Goal: Information Seeking & Learning: Find specific fact

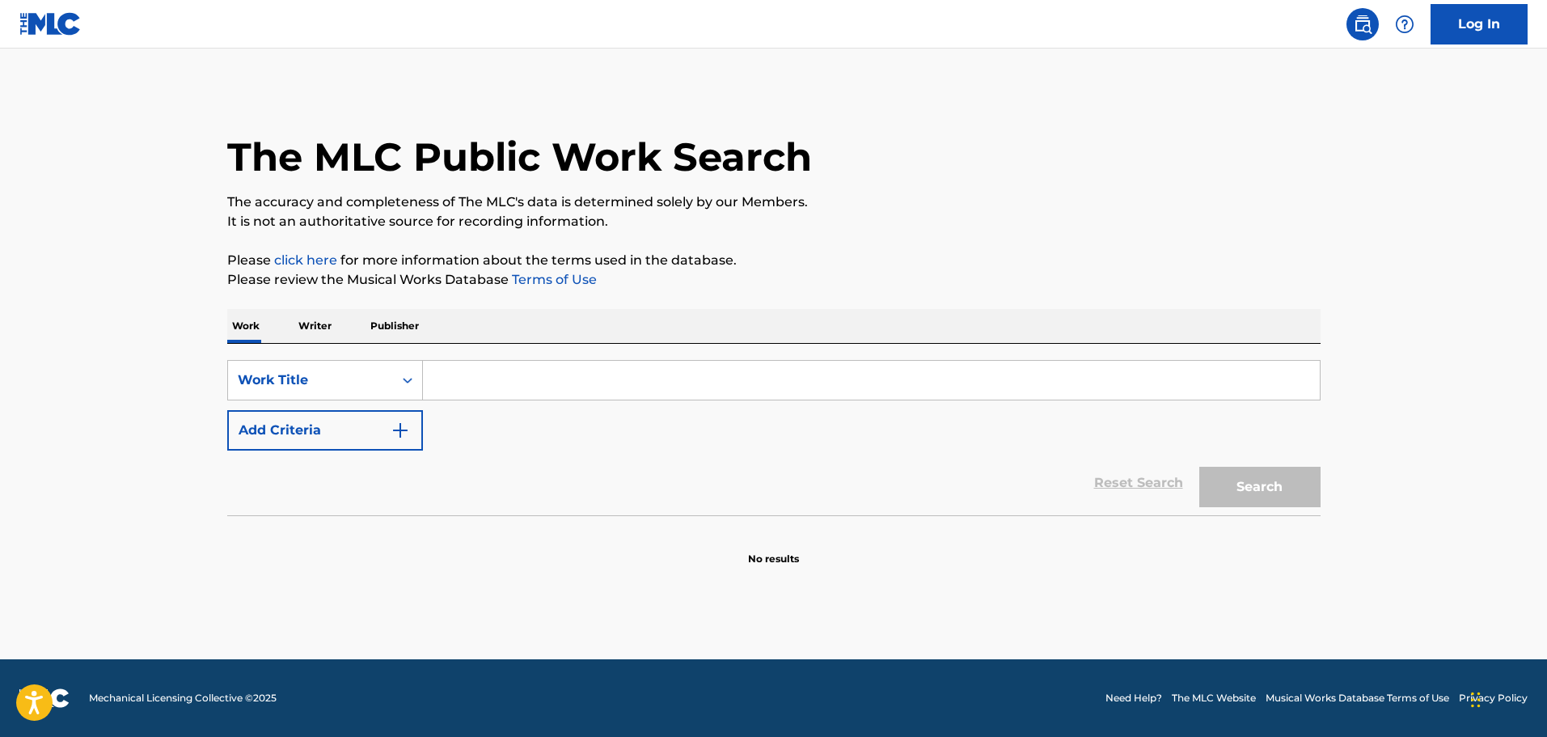
click at [488, 375] on input "Search Form" at bounding box center [871, 380] width 897 height 39
type input "phrygian gates"
click at [1199, 467] on button "Search" at bounding box center [1259, 487] width 121 height 40
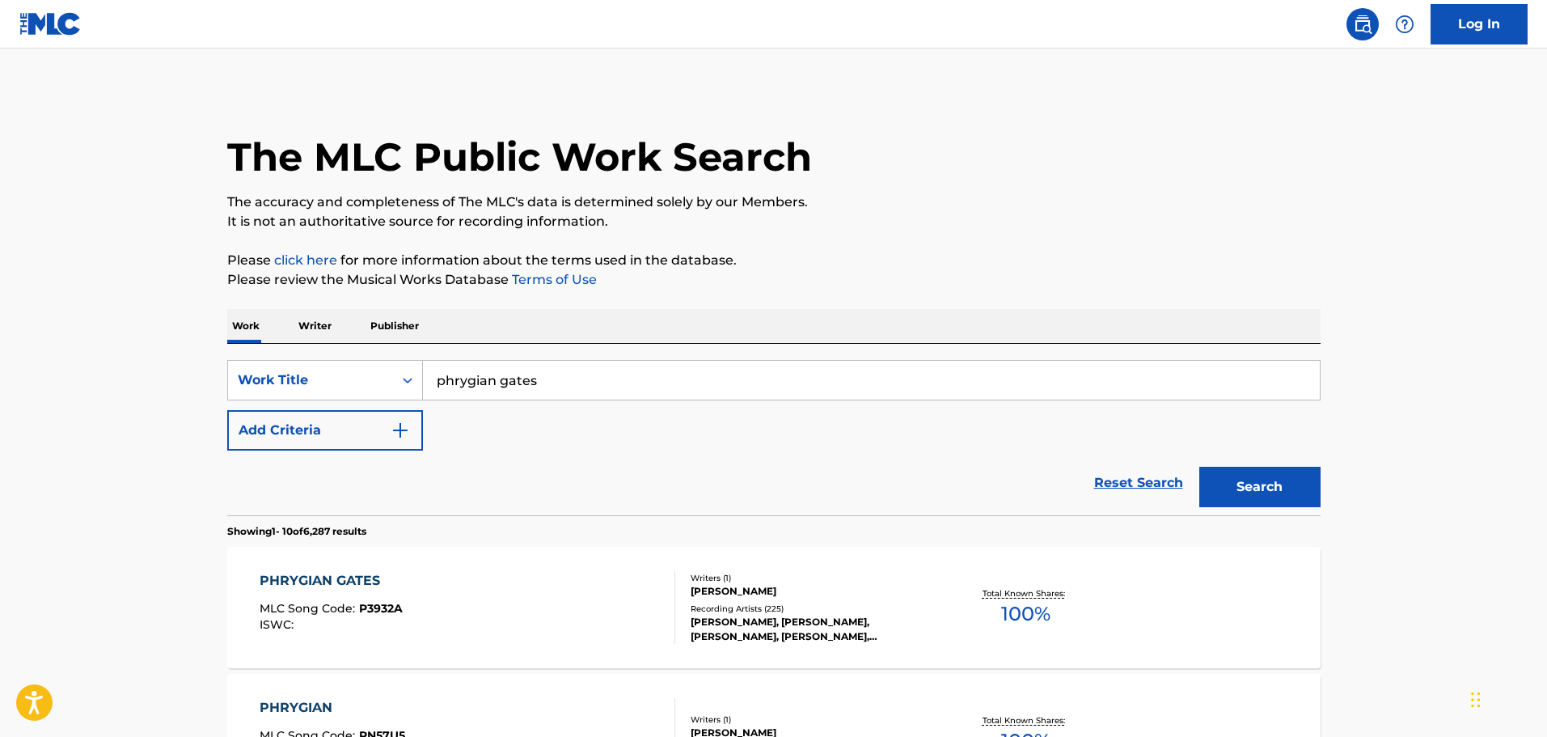
click at [554, 577] on div "PHRYGIAN GATES MLC Song Code : P3932A ISWC :" at bounding box center [468, 607] width 416 height 73
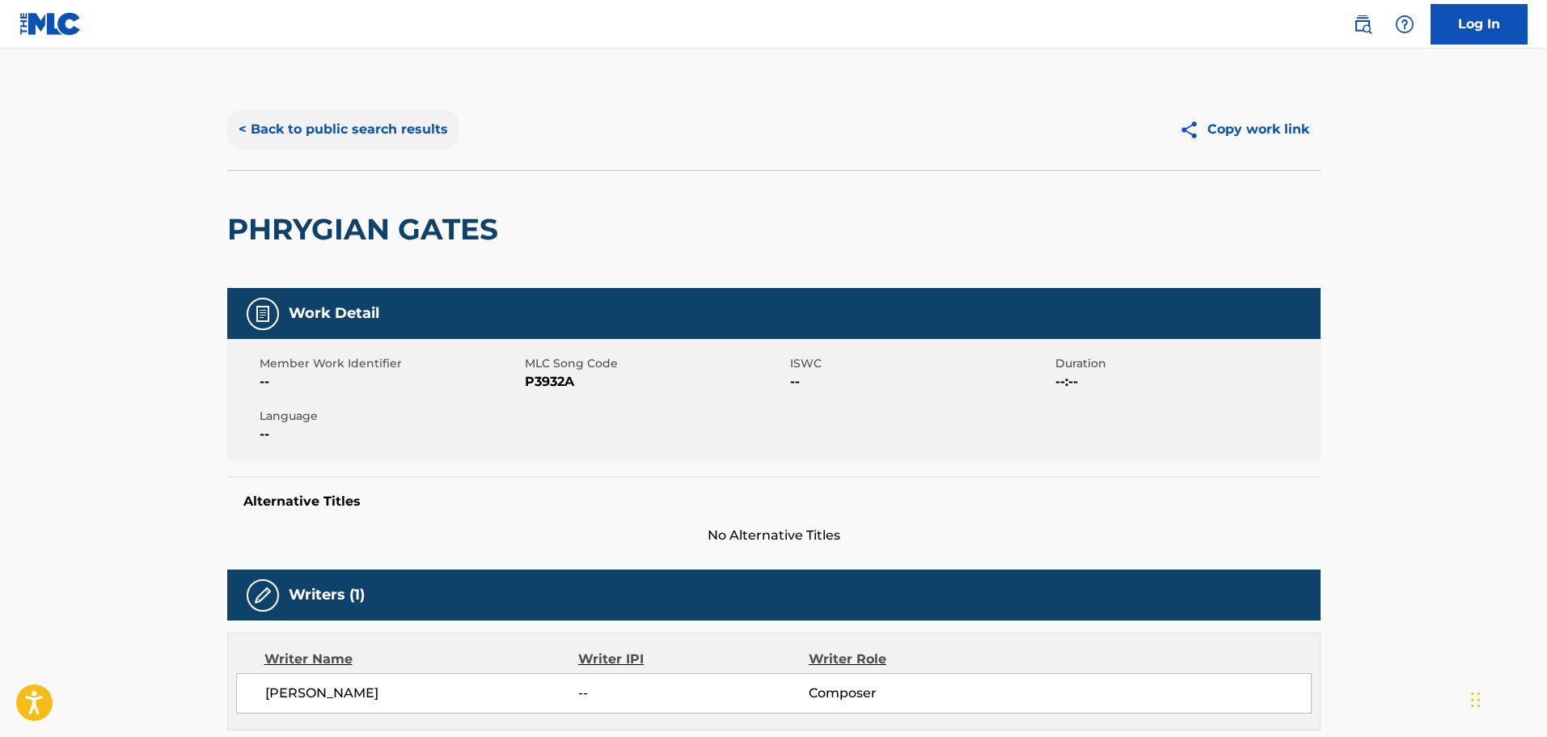
click at [354, 146] on button "< Back to public search results" at bounding box center [343, 129] width 232 height 40
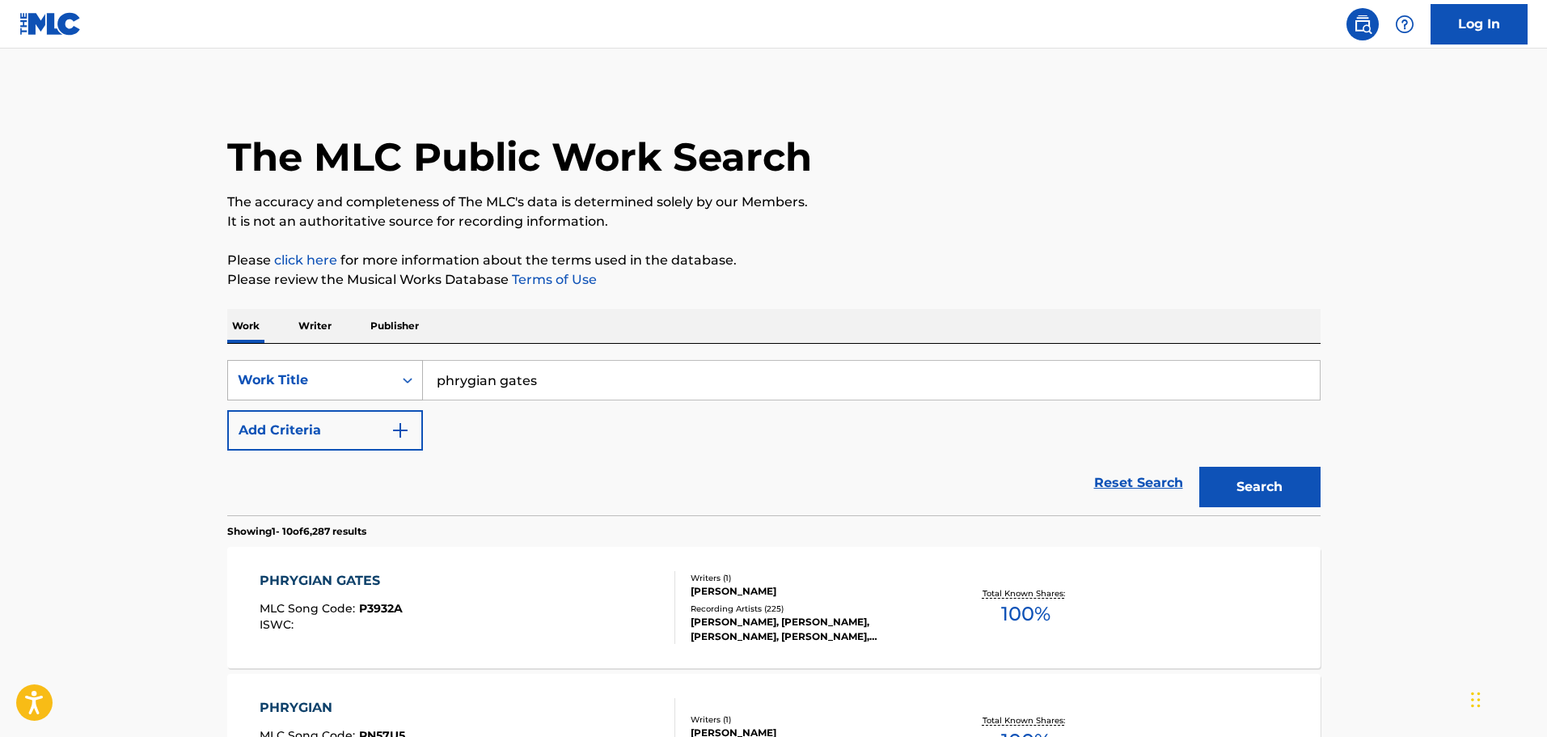
drag, startPoint x: 576, startPoint y: 374, endPoint x: 293, endPoint y: 366, distance: 283.2
click at [277, 364] on div "SearchWithCriteriaa5d3fb01-8b77-46bb-9c3c-730cef08f37d Work Title phrygian gates" at bounding box center [773, 380] width 1093 height 40
paste input "Tabula Rasa: 1. [GEOGRAPHIC_DATA]"
type input "Tabula Rasa: 1. Ludus"
click at [1206, 478] on button "Search" at bounding box center [1259, 487] width 121 height 40
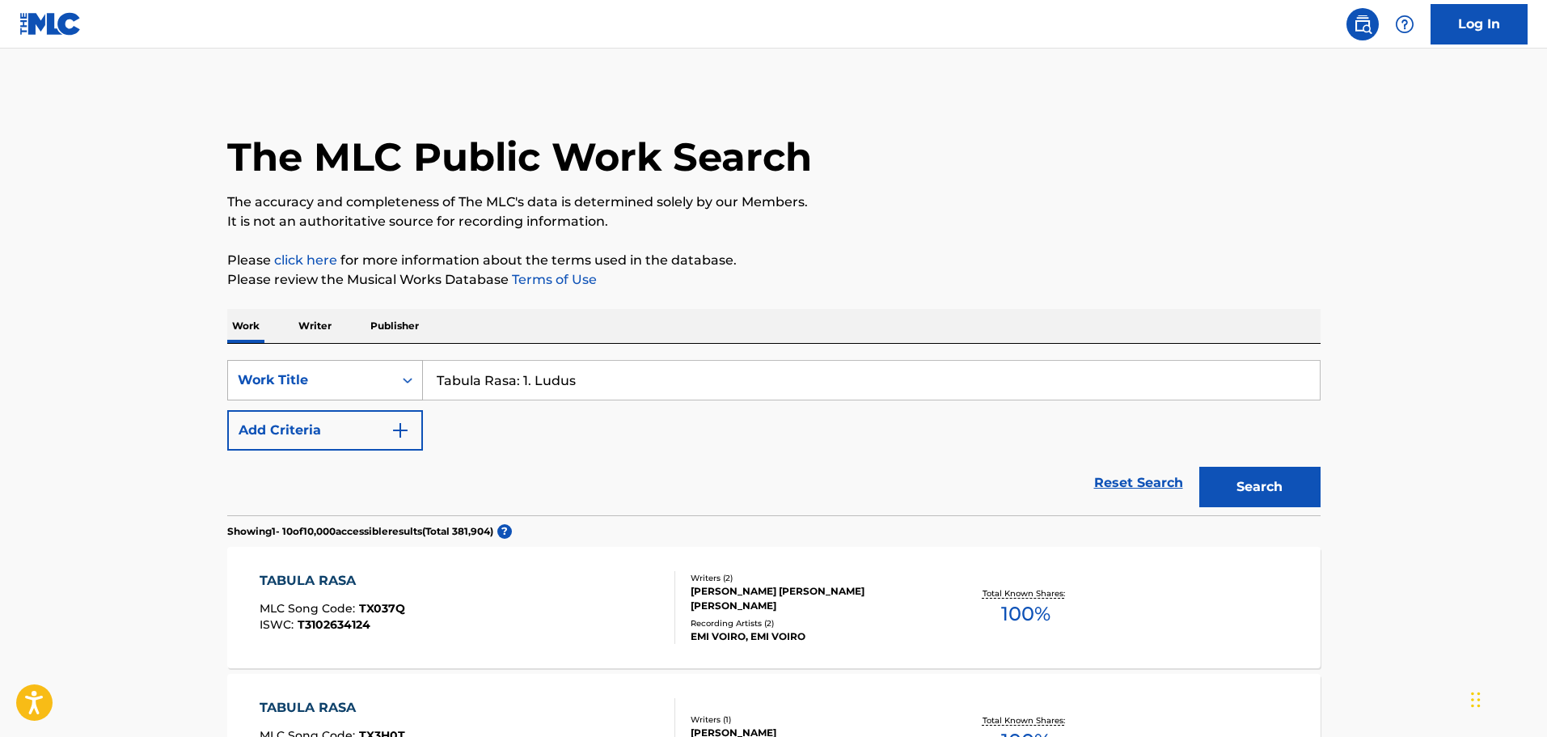
drag, startPoint x: 604, startPoint y: 375, endPoint x: 384, endPoint y: 373, distance: 220.0
click at [384, 373] on div "SearchWithCriteriaa5d3fb01-8b77-46bb-9c3c-730cef08f37d Work Title Tabula Rasa: …" at bounding box center [773, 380] width 1093 height 40
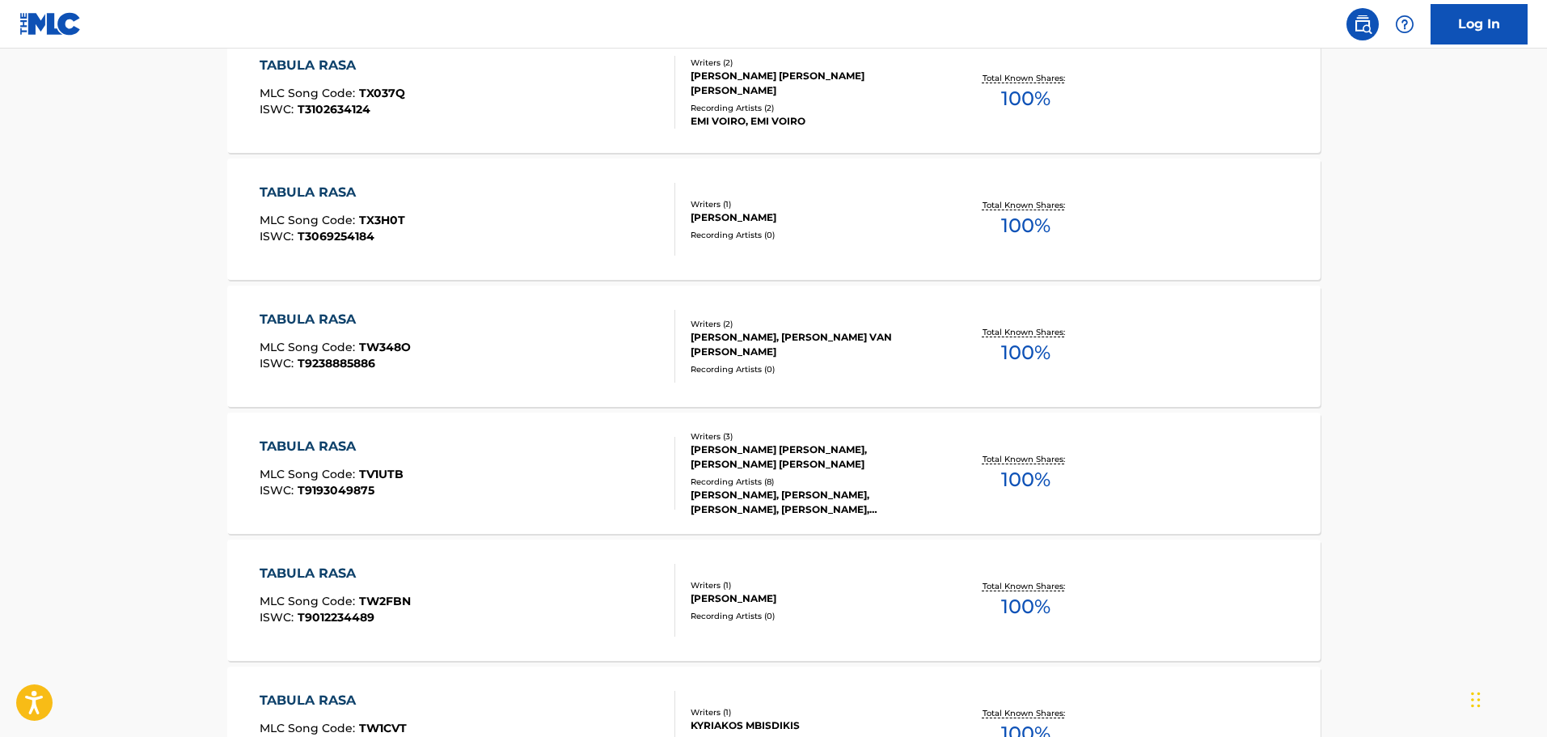
scroll to position [192, 0]
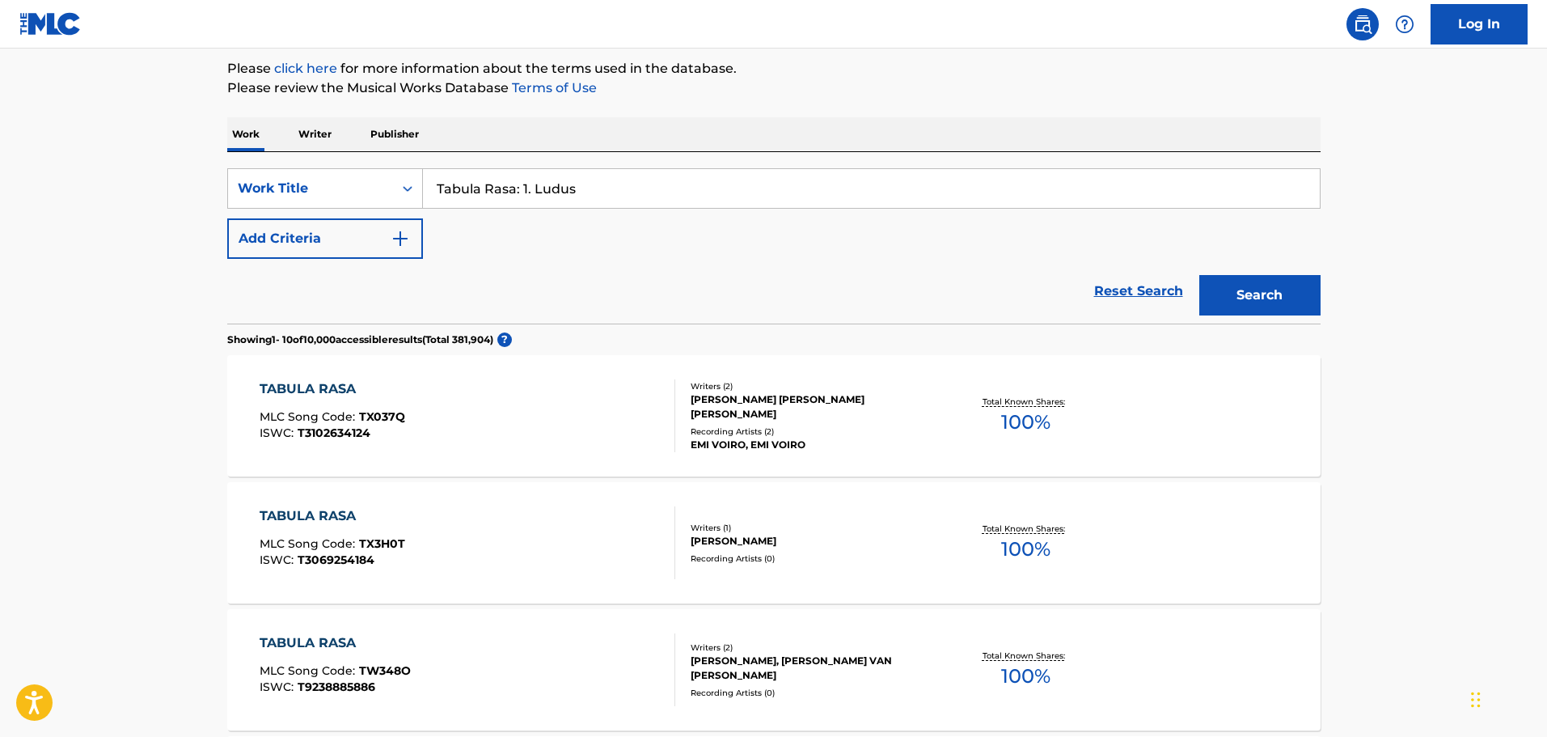
drag, startPoint x: 646, startPoint y: 190, endPoint x: 522, endPoint y: 189, distance: 123.7
click at [522, 189] on input "Tabula Rasa: 1. Ludus" at bounding box center [871, 188] width 897 height 39
click at [360, 252] on button "Add Criteria" at bounding box center [325, 238] width 196 height 40
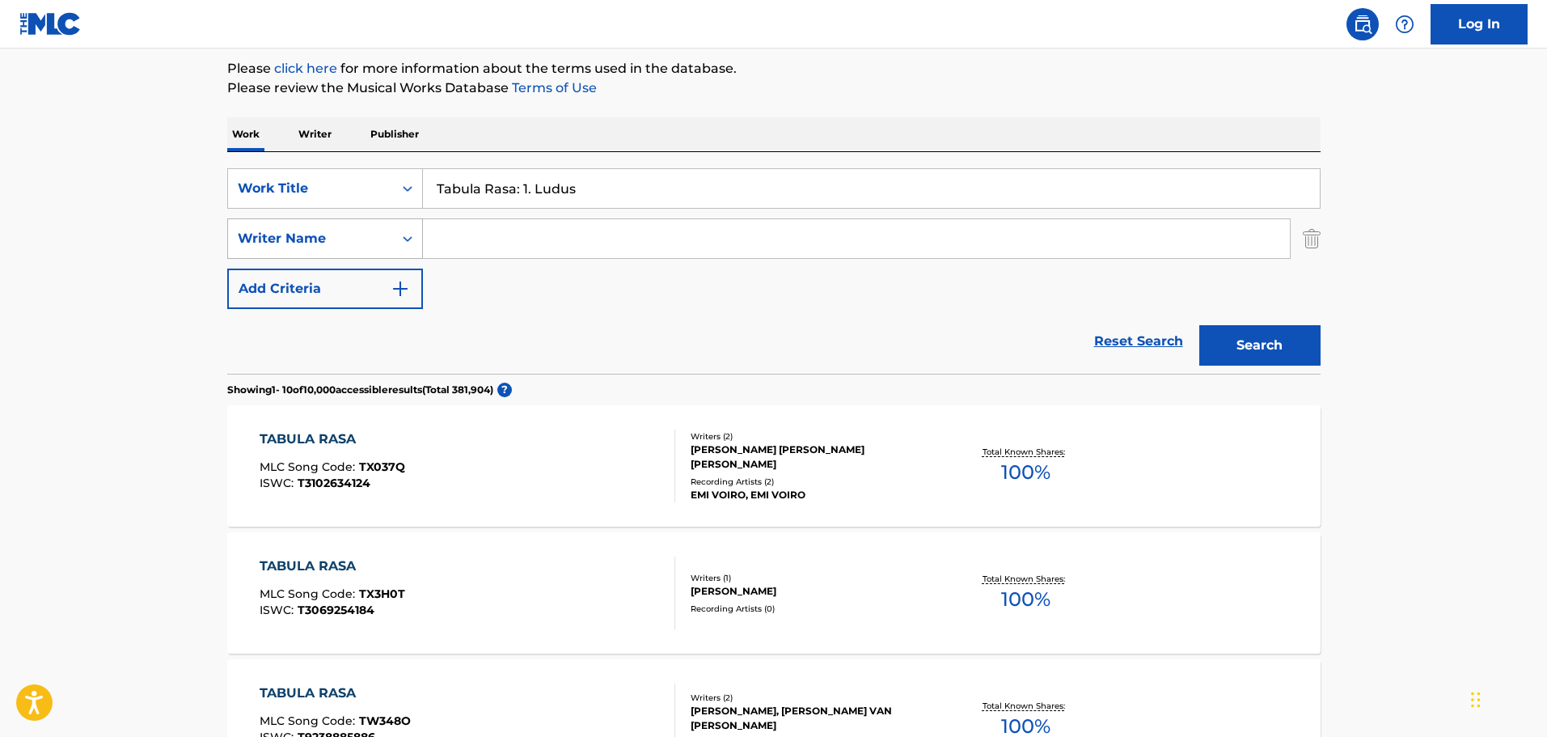
click at [412, 240] on icon "Search Form" at bounding box center [408, 238] width 16 height 16
click at [463, 244] on input "Search Form" at bounding box center [856, 238] width 867 height 39
type input "arvo"
click at [1199, 325] on button "Search" at bounding box center [1259, 345] width 121 height 40
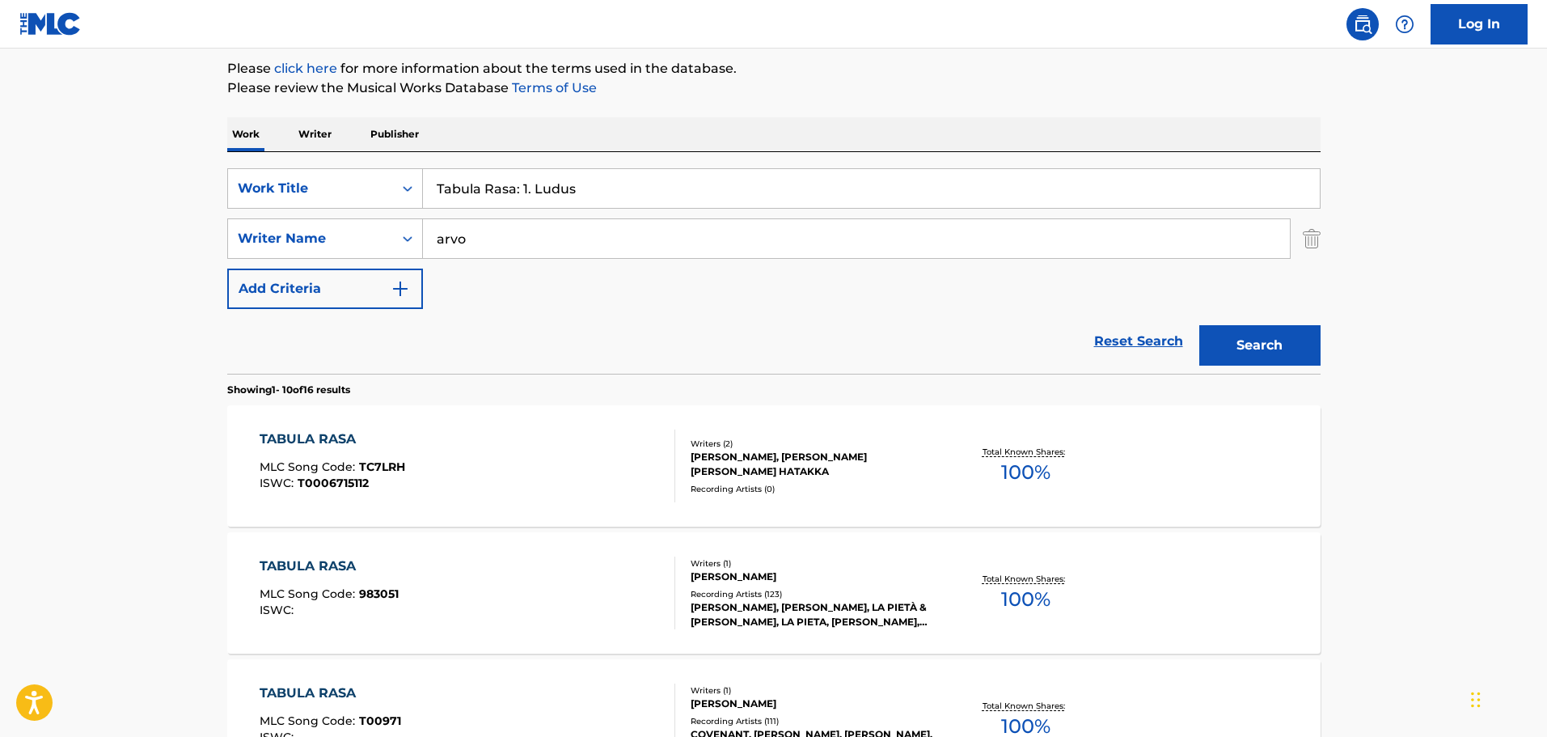
click at [511, 560] on div "TABULA RASA MLC Song Code : 983051 ISWC :" at bounding box center [468, 592] width 416 height 73
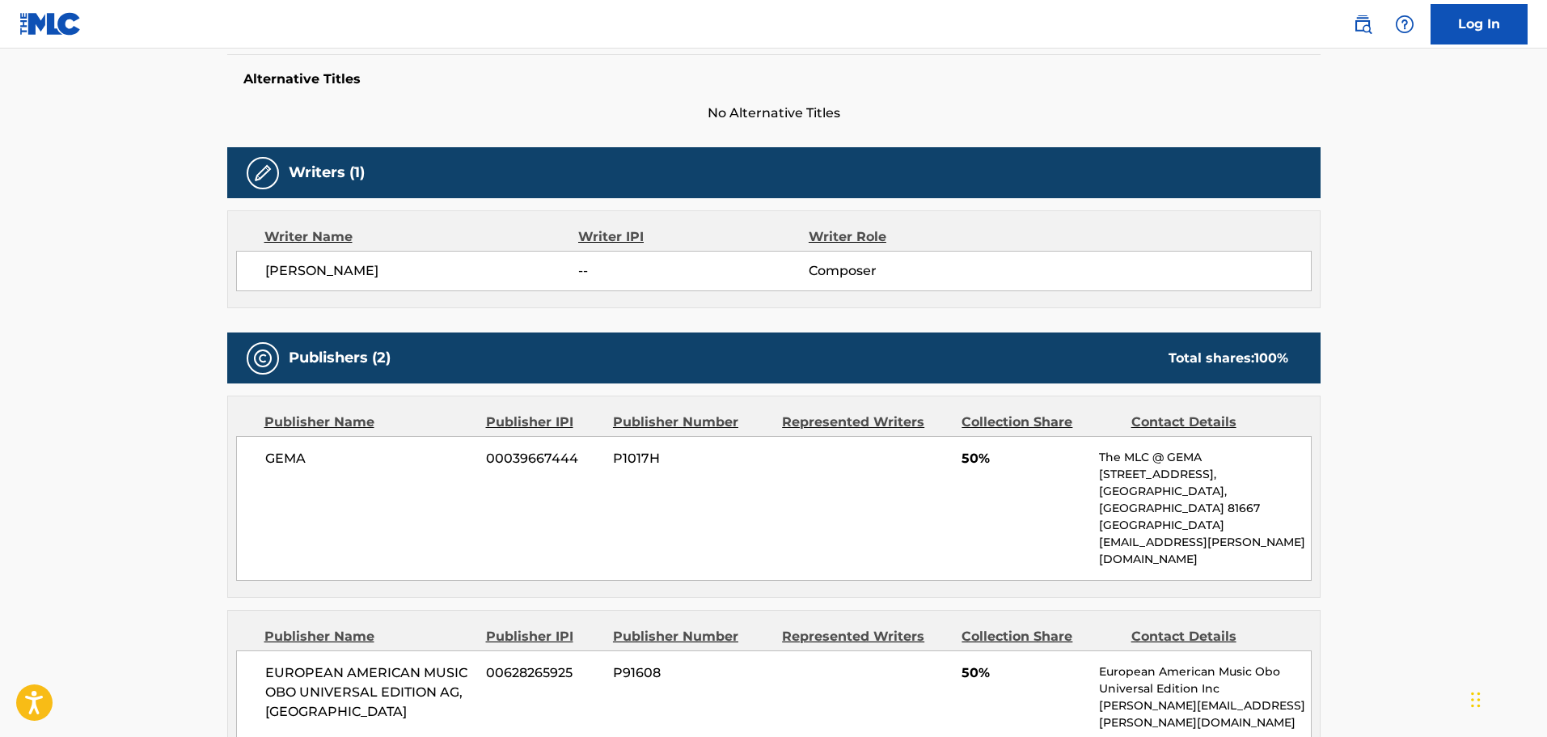
scroll to position [485, 0]
